Goal: Task Accomplishment & Management: Complete application form

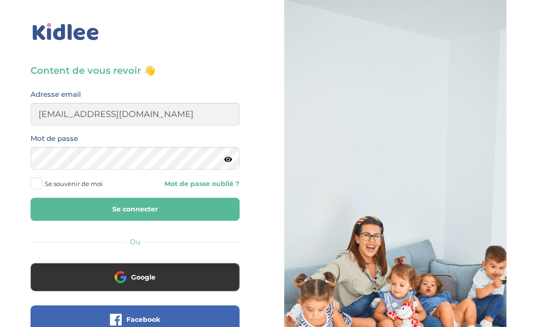
click at [87, 213] on button "Se connecter" at bounding box center [135, 209] width 209 height 23
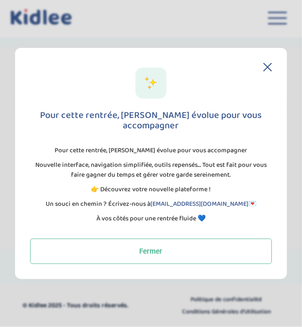
click at [265, 71] on icon at bounding box center [267, 67] width 8 height 8
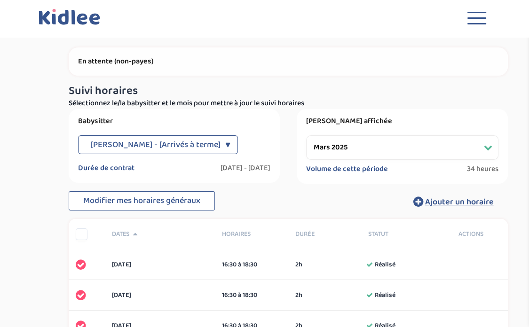
click at [436, 139] on select "Filtrer par mois [DATE] [DATE] [DATE] [DATE] [DATE]" at bounding box center [402, 147] width 192 height 24
select select "juillet 2025"
click at [306, 135] on select "Filtrer par mois [DATE] [DATE] [DATE] [DATE] [DATE]" at bounding box center [402, 147] width 192 height 24
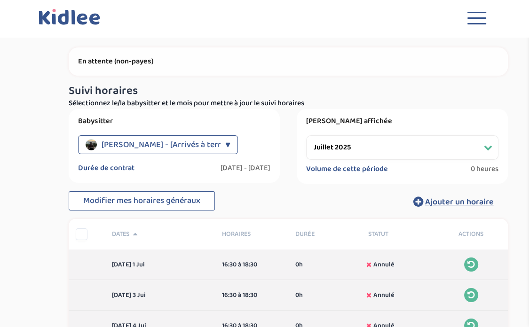
click at [478, 26] on button "Toggle navigation" at bounding box center [477, 20] width 28 height 25
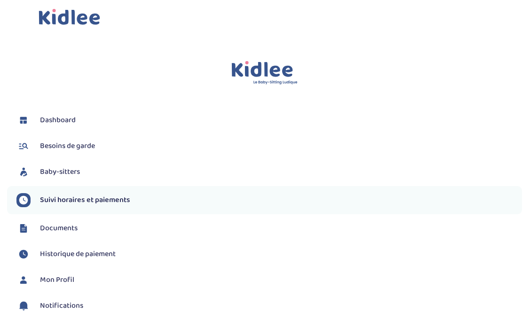
click at [58, 227] on span "Documents" at bounding box center [59, 228] width 38 height 11
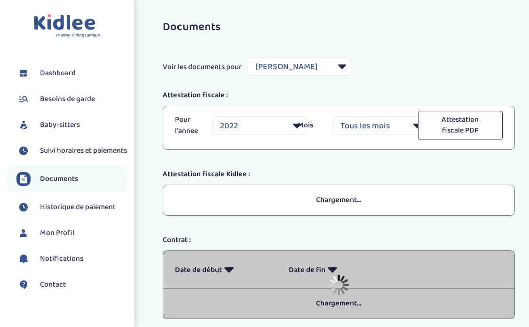
select select "20966"
select select "2022"
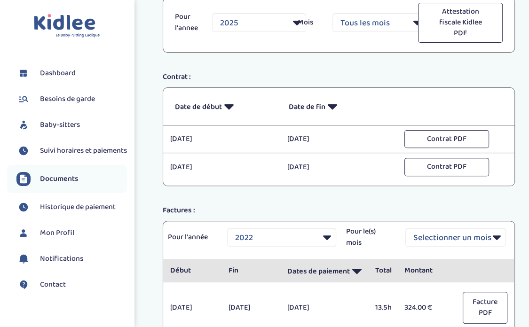
scroll to position [188, 0]
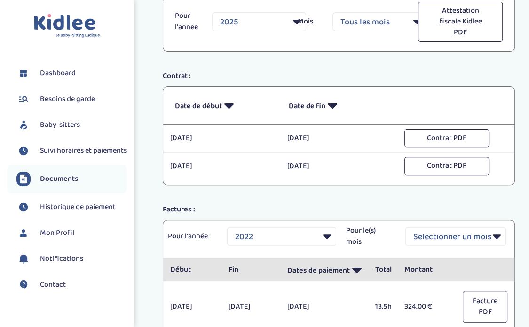
click at [80, 125] on link "Baby-sitters" at bounding box center [71, 125] width 110 height 14
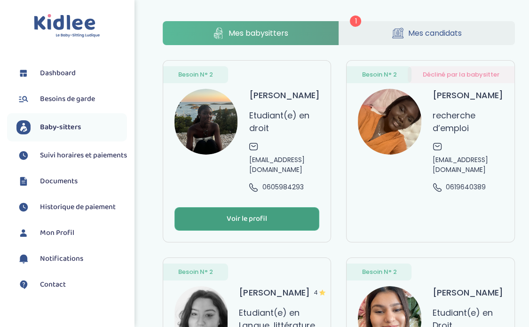
click at [249, 231] on button "Voir le profil" at bounding box center [246, 219] width 145 height 24
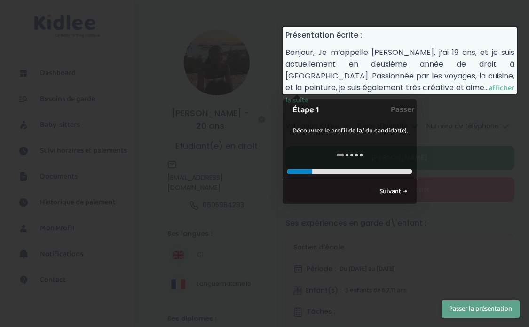
scroll to position [47, 0]
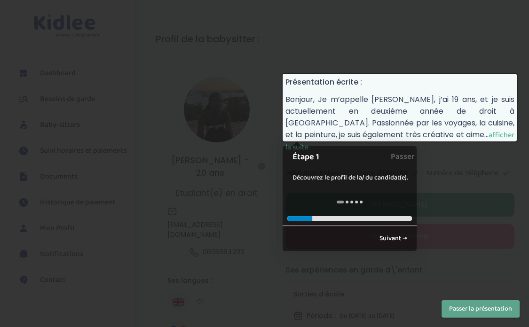
click at [443, 254] on div at bounding box center [264, 163] width 529 height 327
click at [444, 254] on div at bounding box center [264, 163] width 529 height 327
click at [389, 236] on link "Suivant →" at bounding box center [393, 239] width 38 height 16
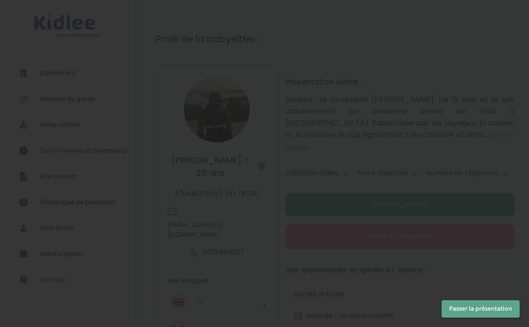
scroll to position [263, 0]
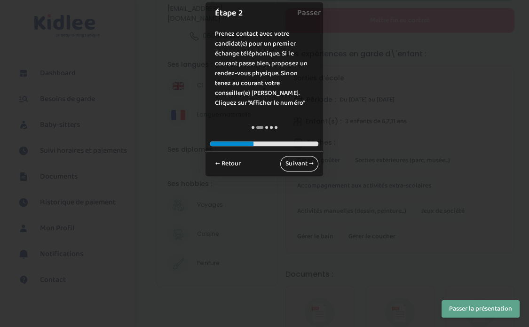
click at [297, 166] on link "Suivant →" at bounding box center [299, 164] width 38 height 16
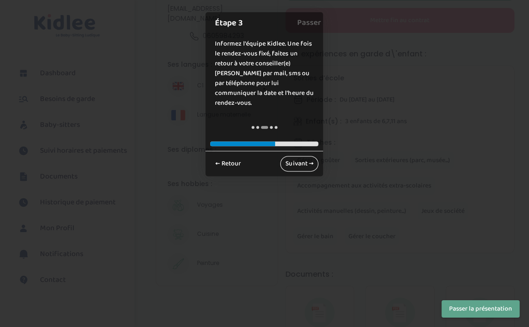
click at [293, 156] on link "Suivant →" at bounding box center [299, 164] width 38 height 16
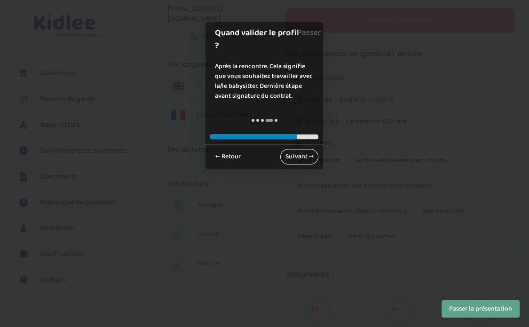
click at [294, 149] on link "Suivant →" at bounding box center [299, 157] width 38 height 16
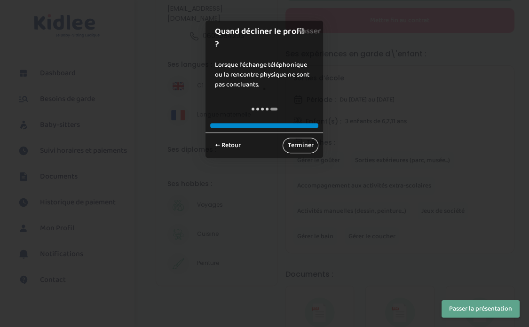
click at [298, 144] on link "Terminer" at bounding box center [300, 146] width 36 height 16
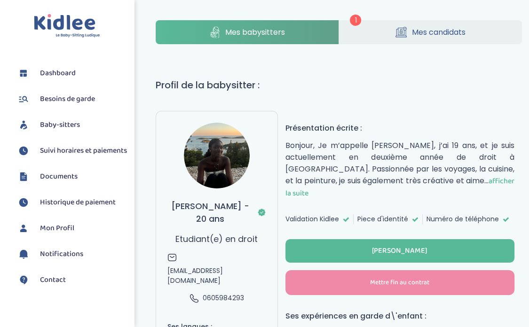
scroll to position [0, 0]
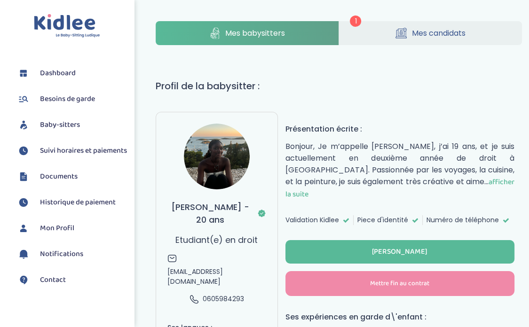
click at [380, 31] on link "Mes candidats" at bounding box center [430, 33] width 183 height 24
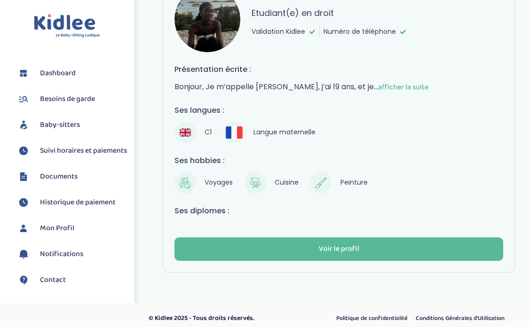
scroll to position [107, 0]
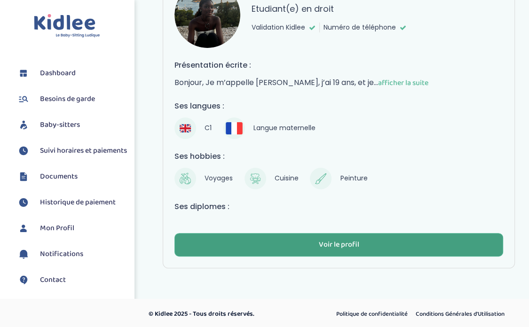
click at [338, 242] on div "Voir le profil" at bounding box center [338, 245] width 40 height 11
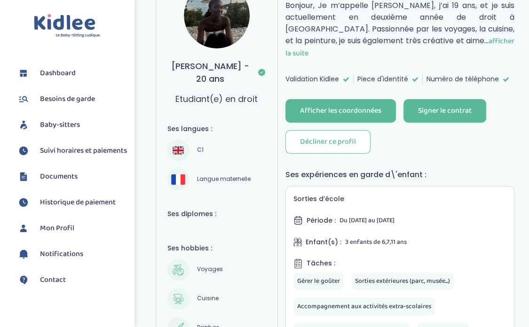
scroll to position [188, 0]
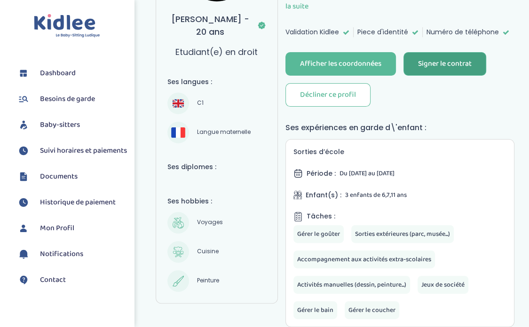
click at [430, 59] on div "Signer le contrat" at bounding box center [445, 64] width 54 height 11
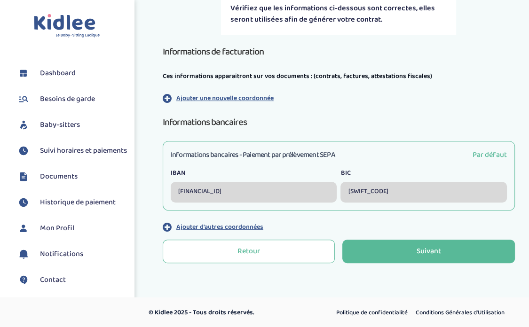
scroll to position [247, 0]
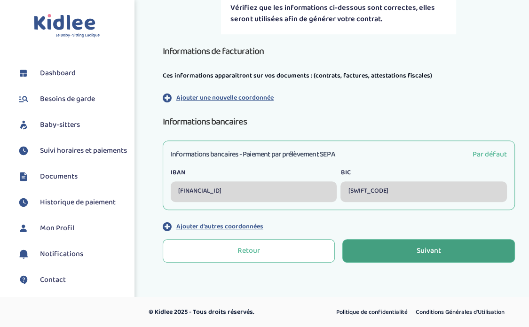
click at [391, 251] on button "Suivant" at bounding box center [428, 251] width 173 height 24
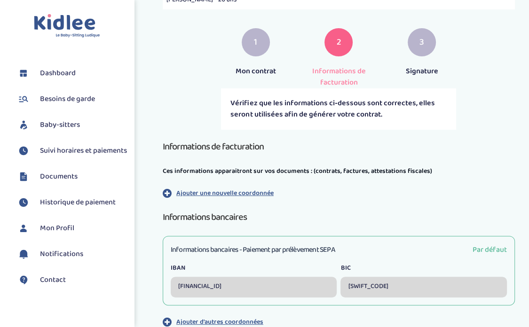
scroll to position [247, 0]
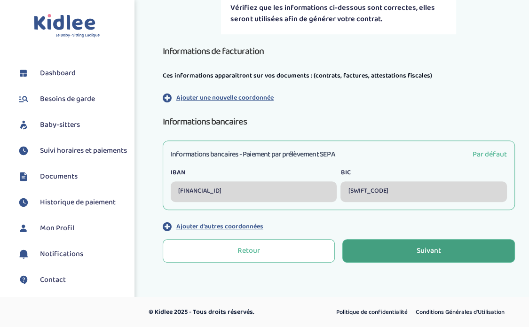
click at [408, 249] on button "Suivant" at bounding box center [428, 251] width 173 height 24
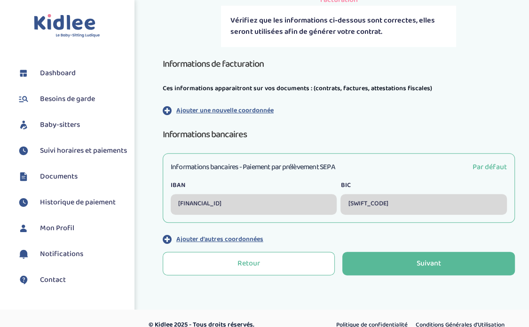
scroll to position [235, 0]
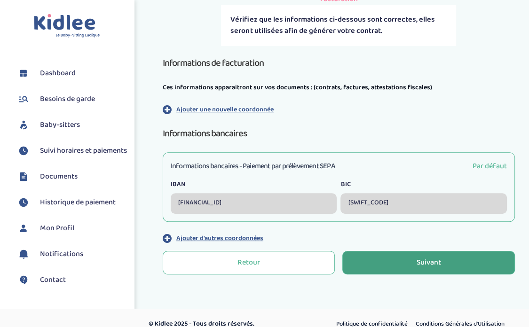
click at [389, 264] on button "Suivant" at bounding box center [428, 263] width 173 height 24
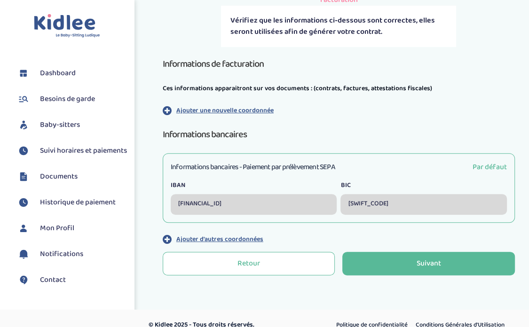
scroll to position [235, 0]
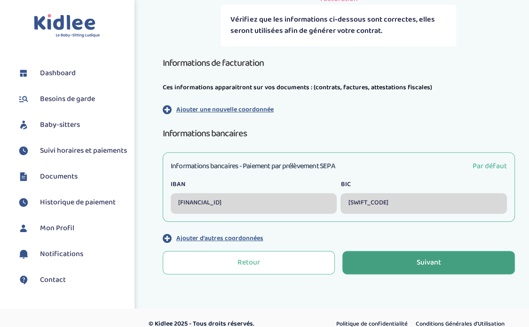
click at [374, 256] on button "Suivant" at bounding box center [428, 263] width 173 height 24
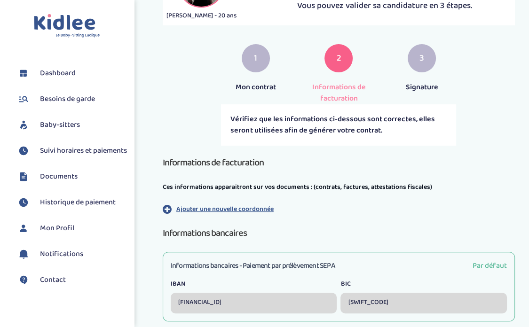
scroll to position [59, 0]
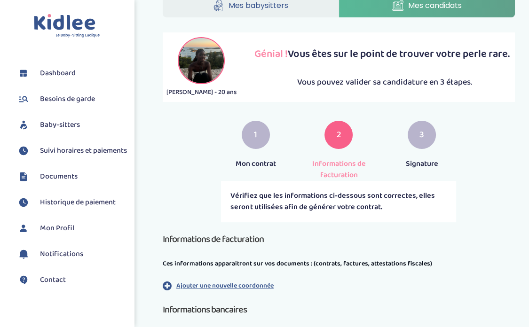
click at [415, 143] on div "3" at bounding box center [422, 135] width 28 height 28
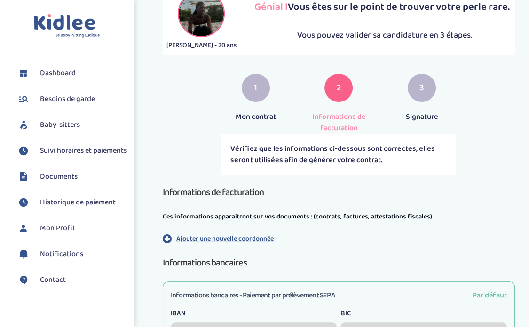
scroll to position [247, 0]
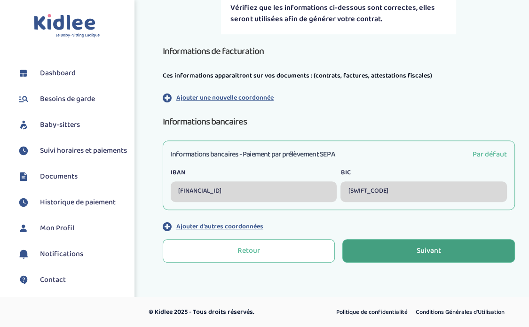
click at [408, 249] on button "Suivant" at bounding box center [428, 251] width 173 height 24
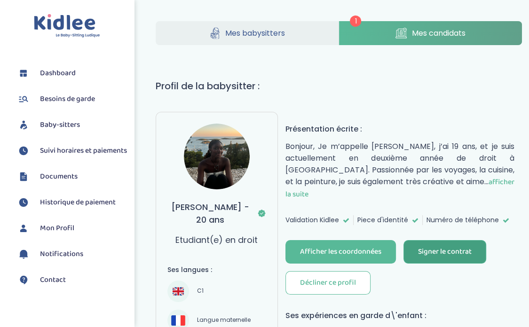
click at [434, 247] on div "Signer le contrat" at bounding box center [445, 252] width 54 height 11
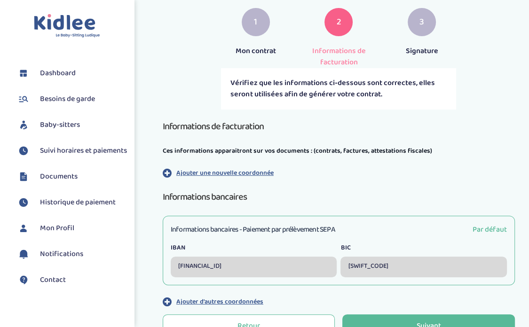
scroll to position [247, 0]
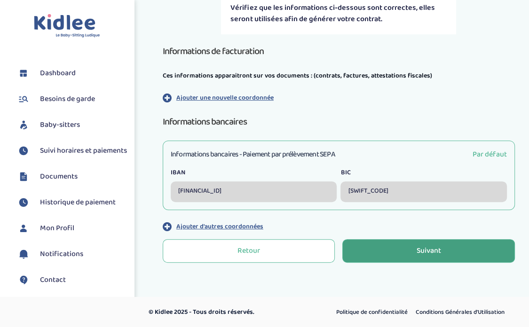
click at [402, 253] on button "Suivant" at bounding box center [428, 251] width 173 height 24
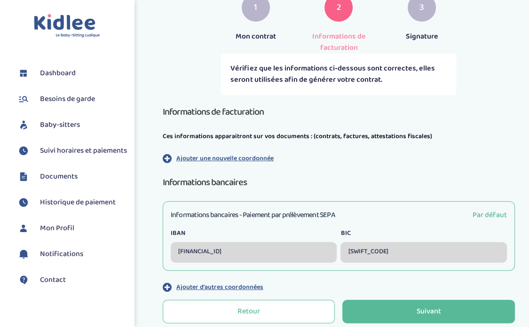
scroll to position [235, 0]
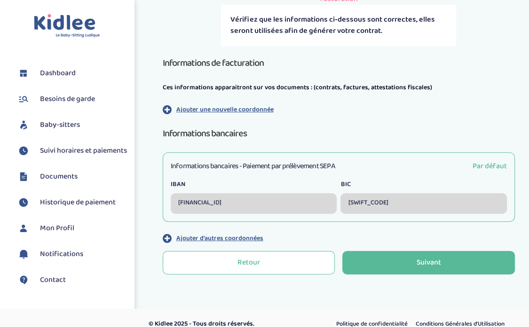
click at [400, 276] on div "Retour Suivant" at bounding box center [339, 262] width 352 height 31
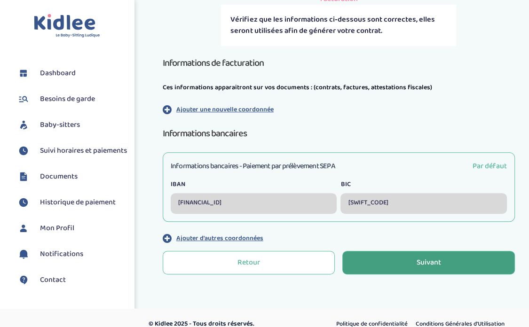
click at [396, 259] on button "Suivant" at bounding box center [428, 263] width 173 height 24
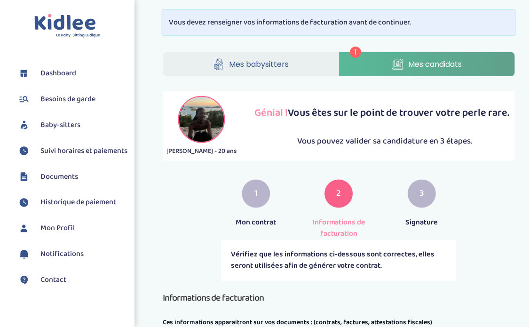
scroll to position [247, 0]
